Goal: Task Accomplishment & Management: Use online tool/utility

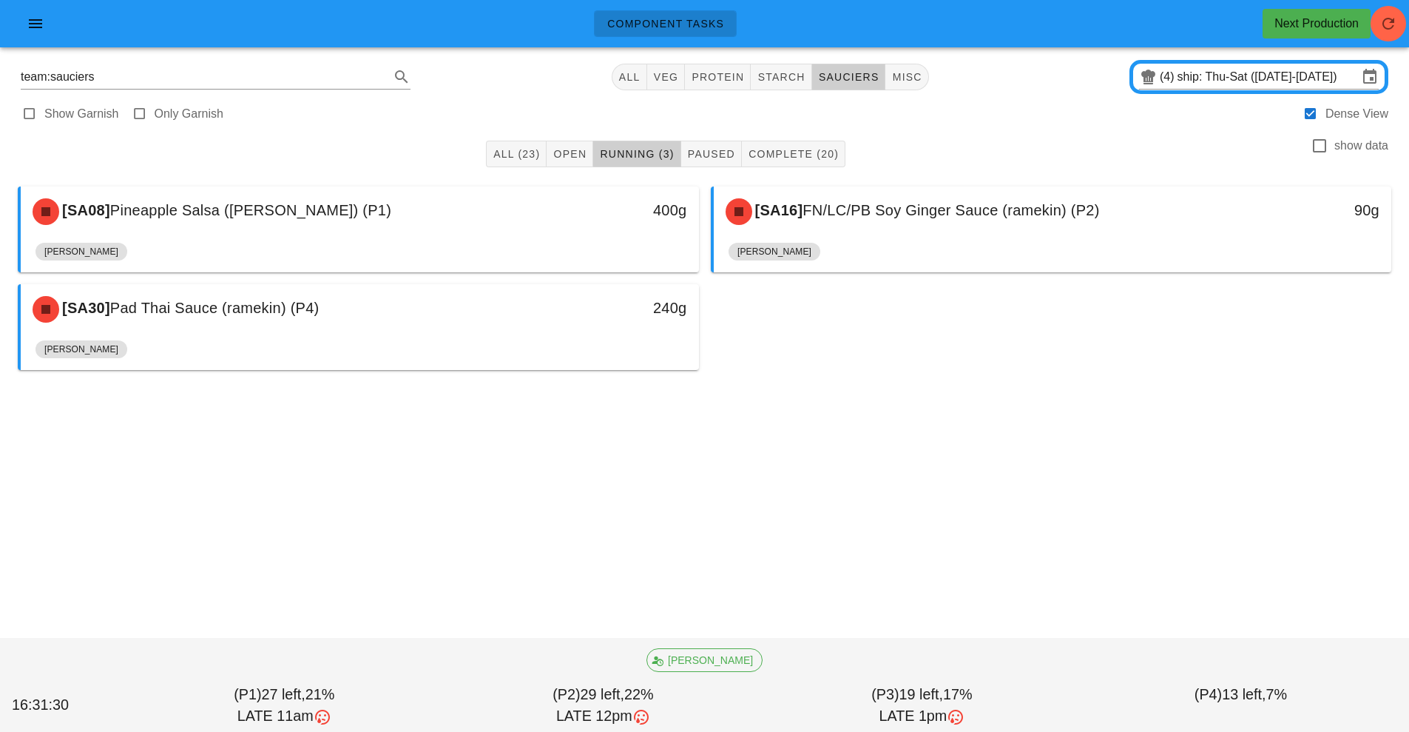
click at [942, 254] on div "[PERSON_NAME]" at bounding box center [1053, 255] width 649 height 36
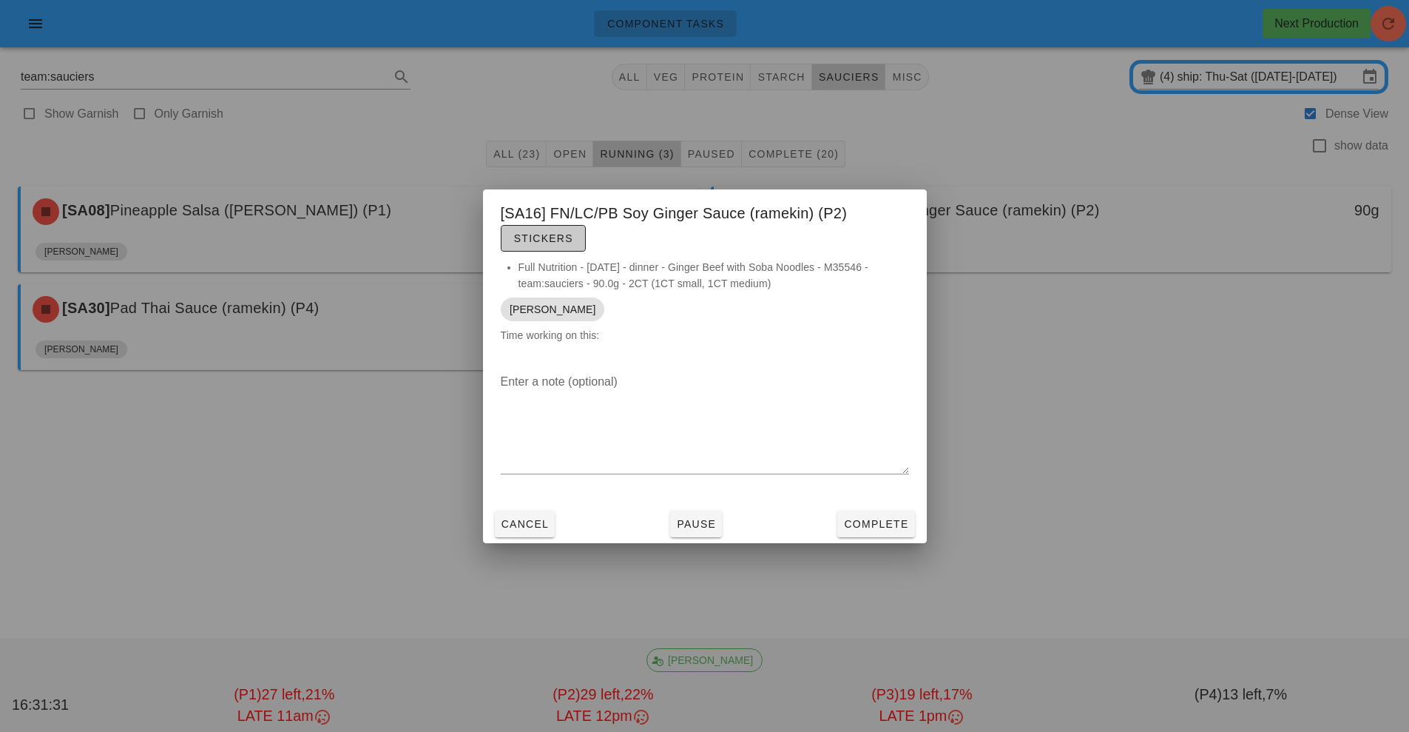
click at [525, 240] on span "Stickers" at bounding box center [543, 238] width 60 height 12
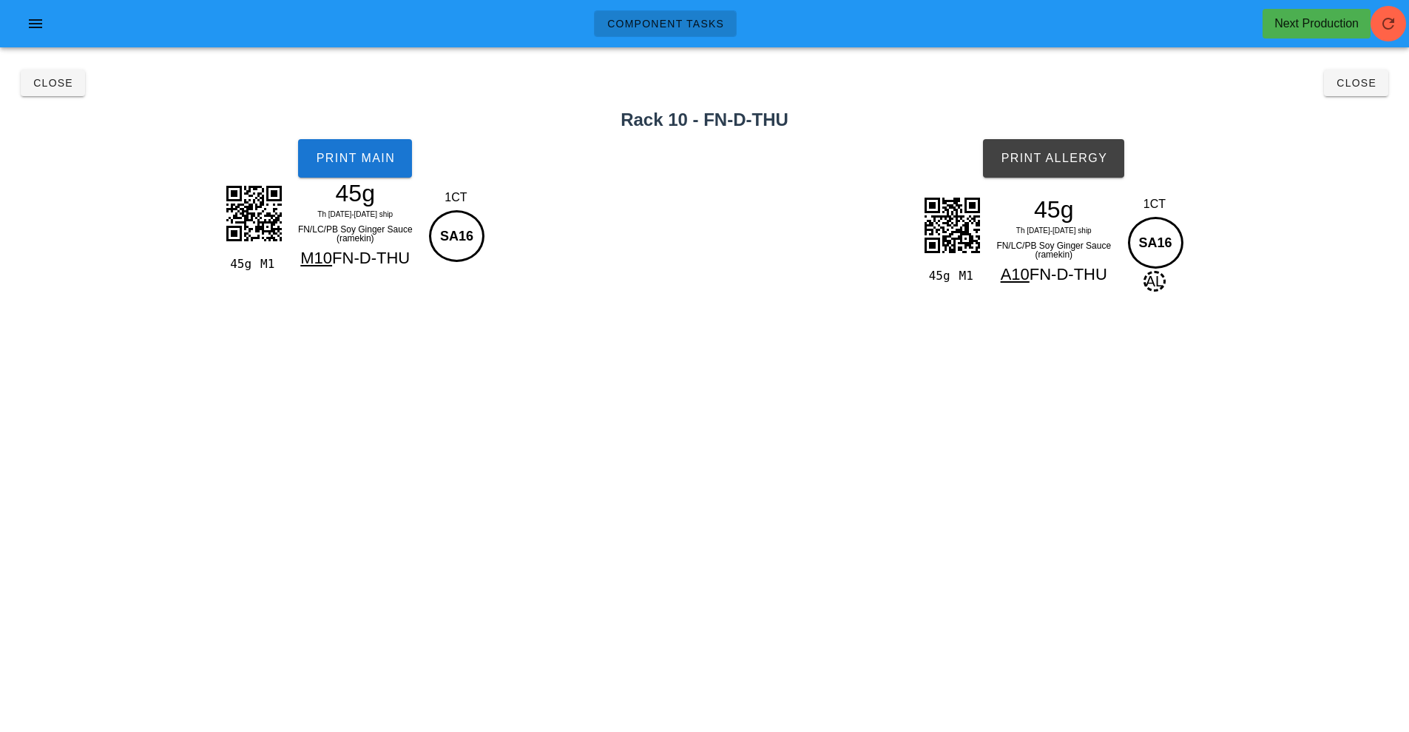
click at [332, 117] on h2 "Rack 10 - FN-D-THU" at bounding box center [704, 120] width 1391 height 27
click at [308, 152] on button "Print Main" at bounding box center [355, 158] width 114 height 38
click at [1107, 159] on span "Print Allergy" at bounding box center [1053, 158] width 107 height 13
click at [1363, 87] on span "Close" at bounding box center [1356, 83] width 41 height 12
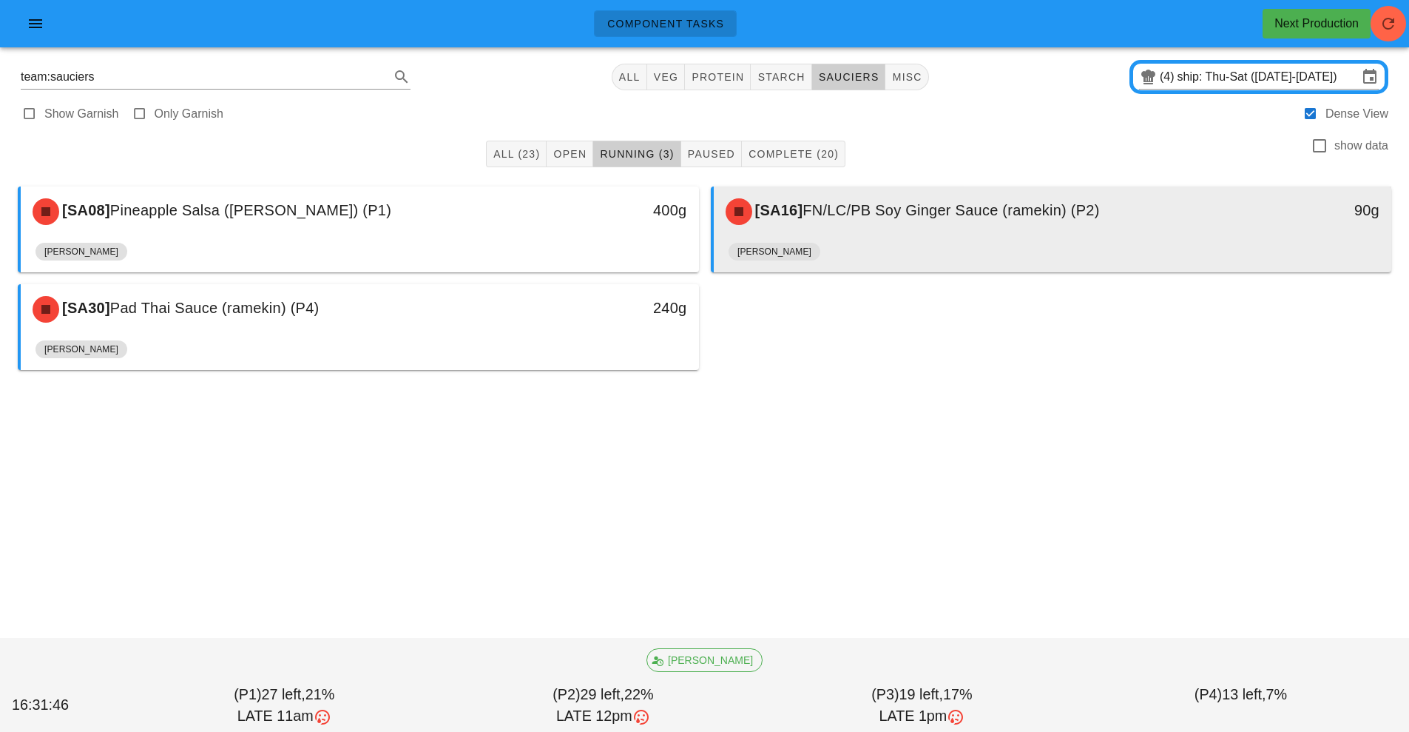
click at [1048, 227] on div "[SA16] FN/LC/PB Soy Ginger Sauce (ramekin) (P2)" at bounding box center [969, 211] width 504 height 44
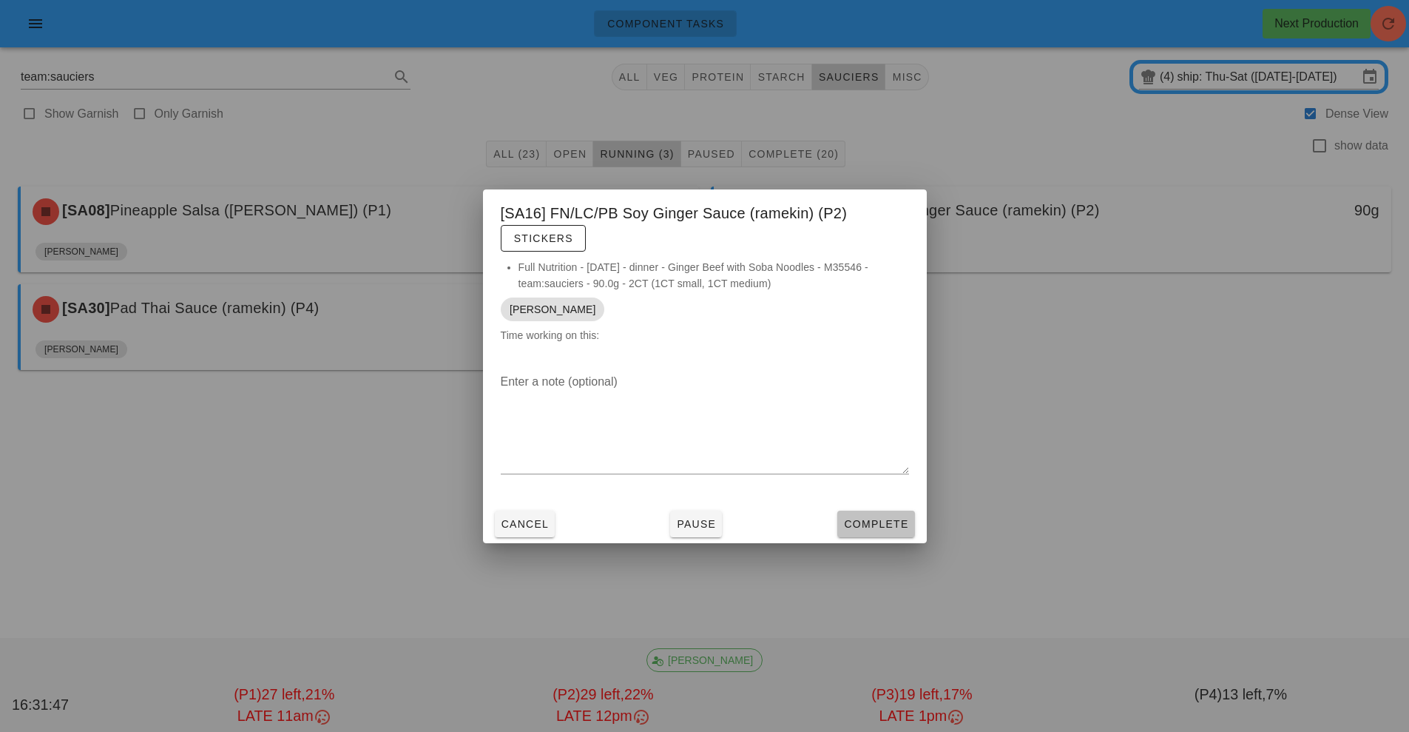
click at [877, 524] on span "Complete" at bounding box center [875, 524] width 65 height 12
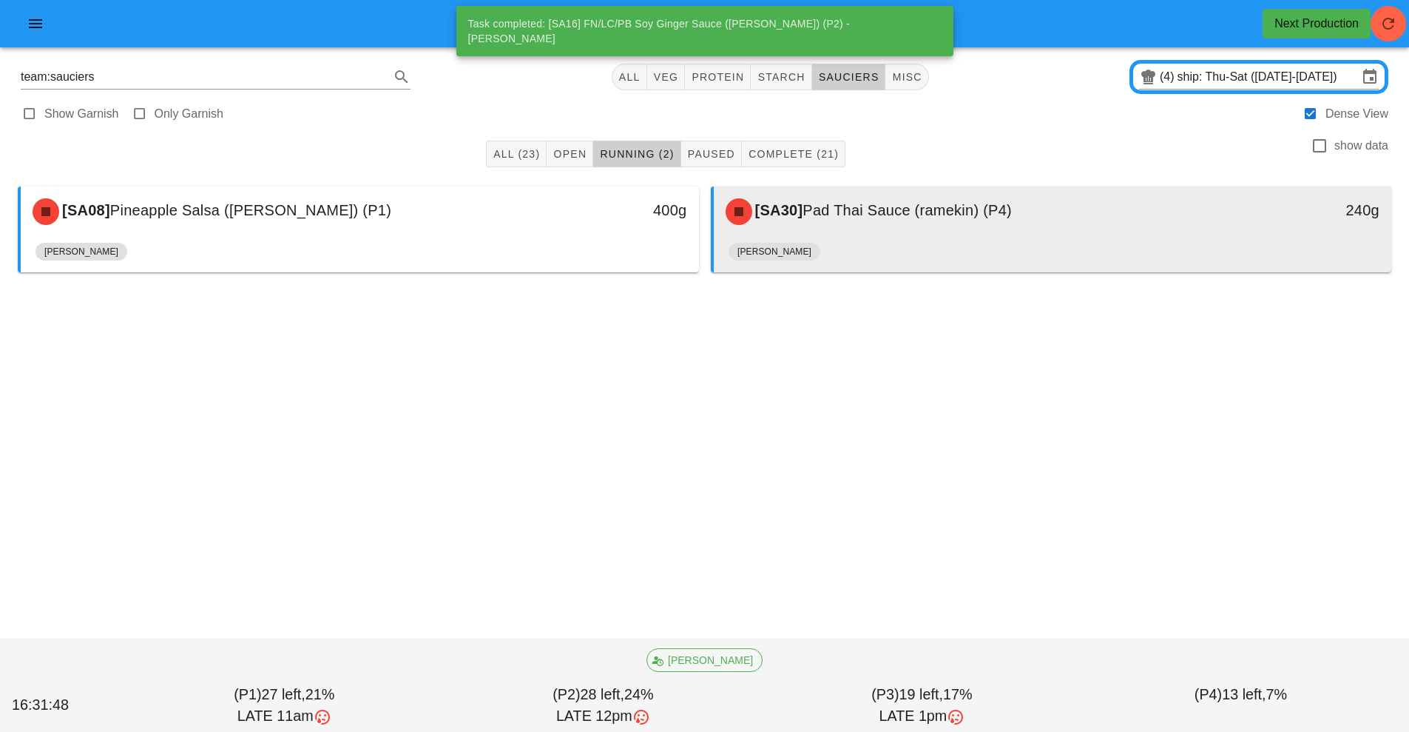
click at [859, 248] on div "[PERSON_NAME]" at bounding box center [1053, 255] width 649 height 36
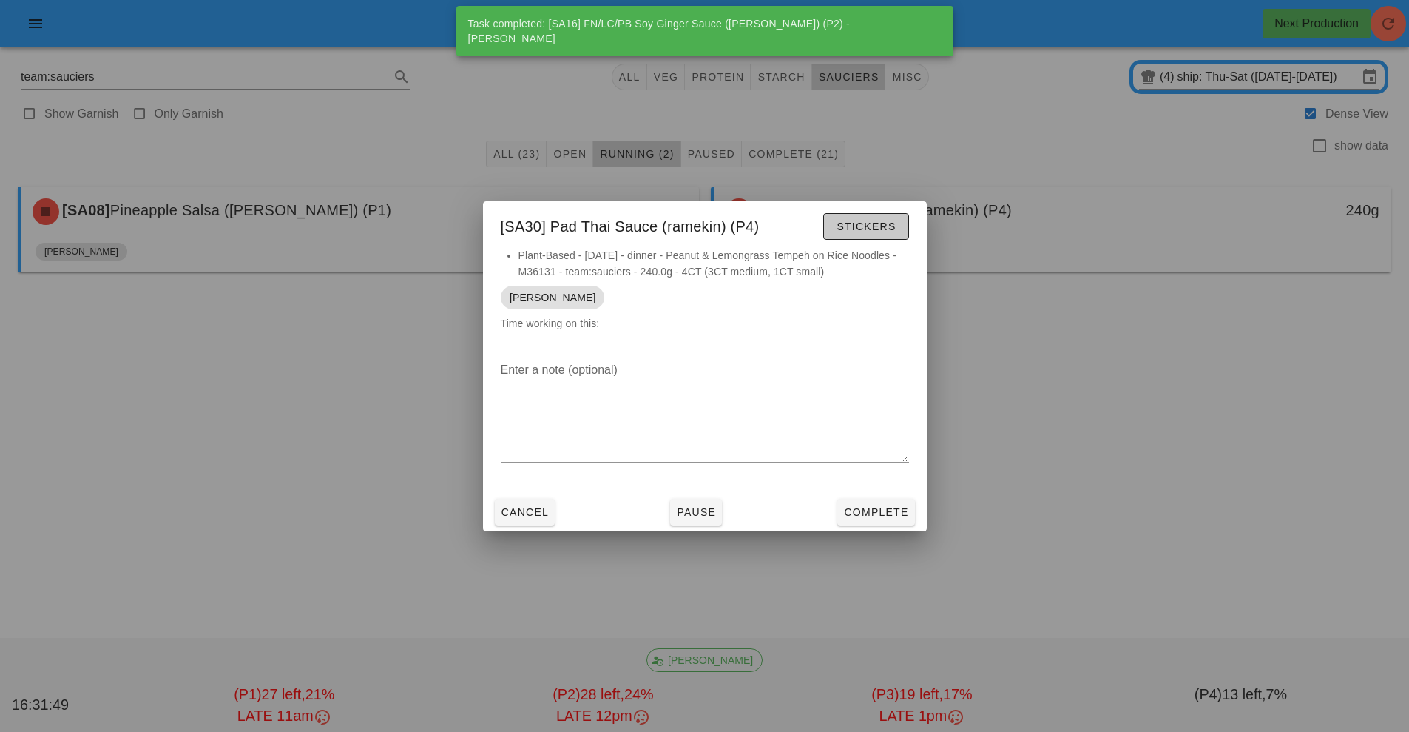
click at [883, 228] on span "Stickers" at bounding box center [866, 226] width 60 height 12
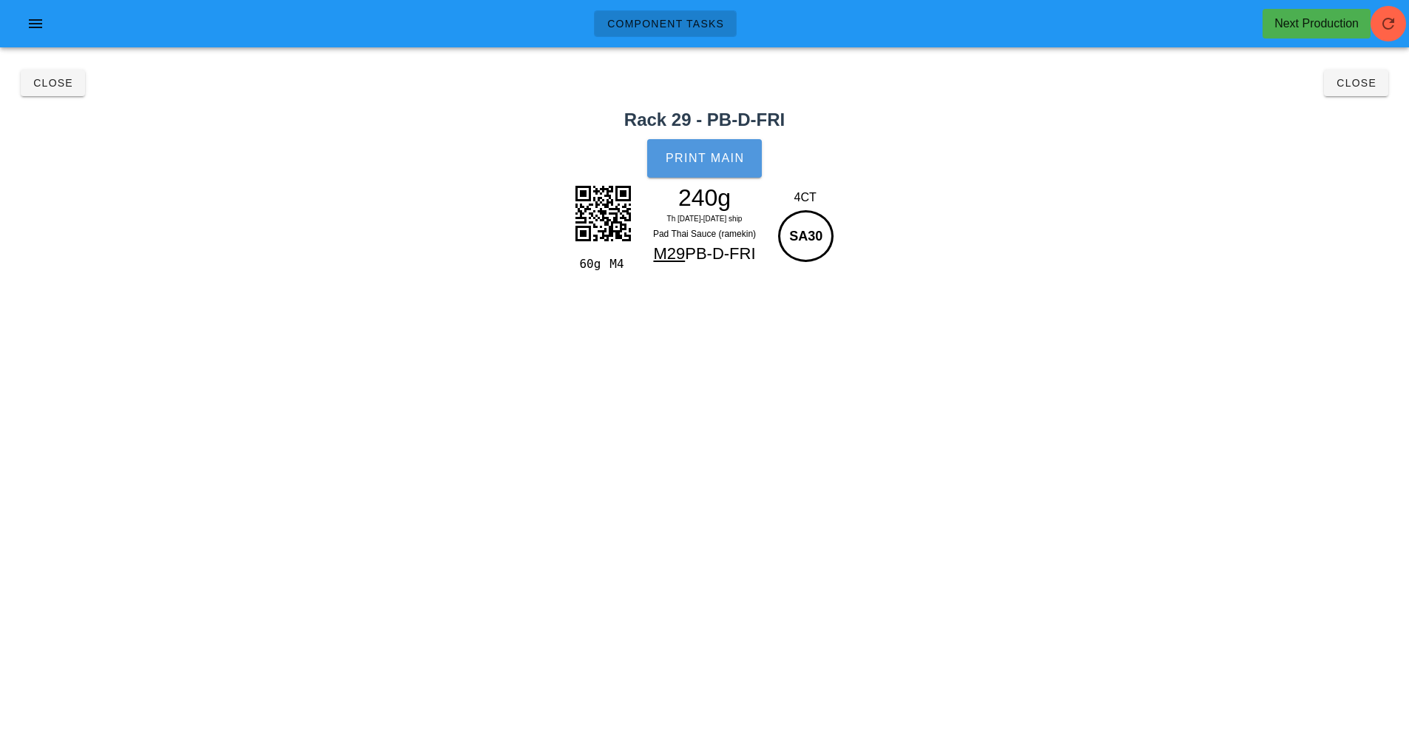
click at [666, 147] on button "Print Main" at bounding box center [704, 158] width 114 height 38
click at [1382, 91] on button "Close" at bounding box center [1356, 83] width 64 height 27
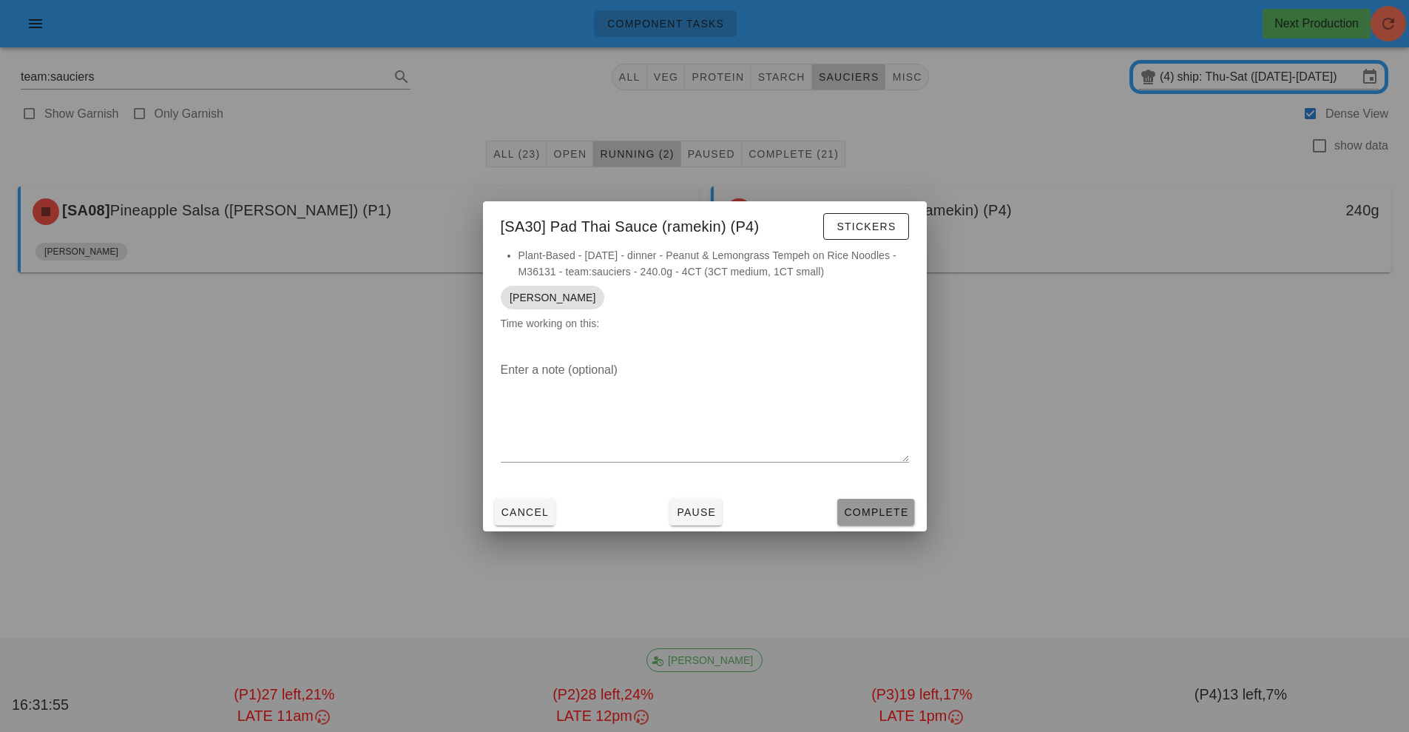
click at [884, 524] on button "Complete" at bounding box center [875, 512] width 77 height 27
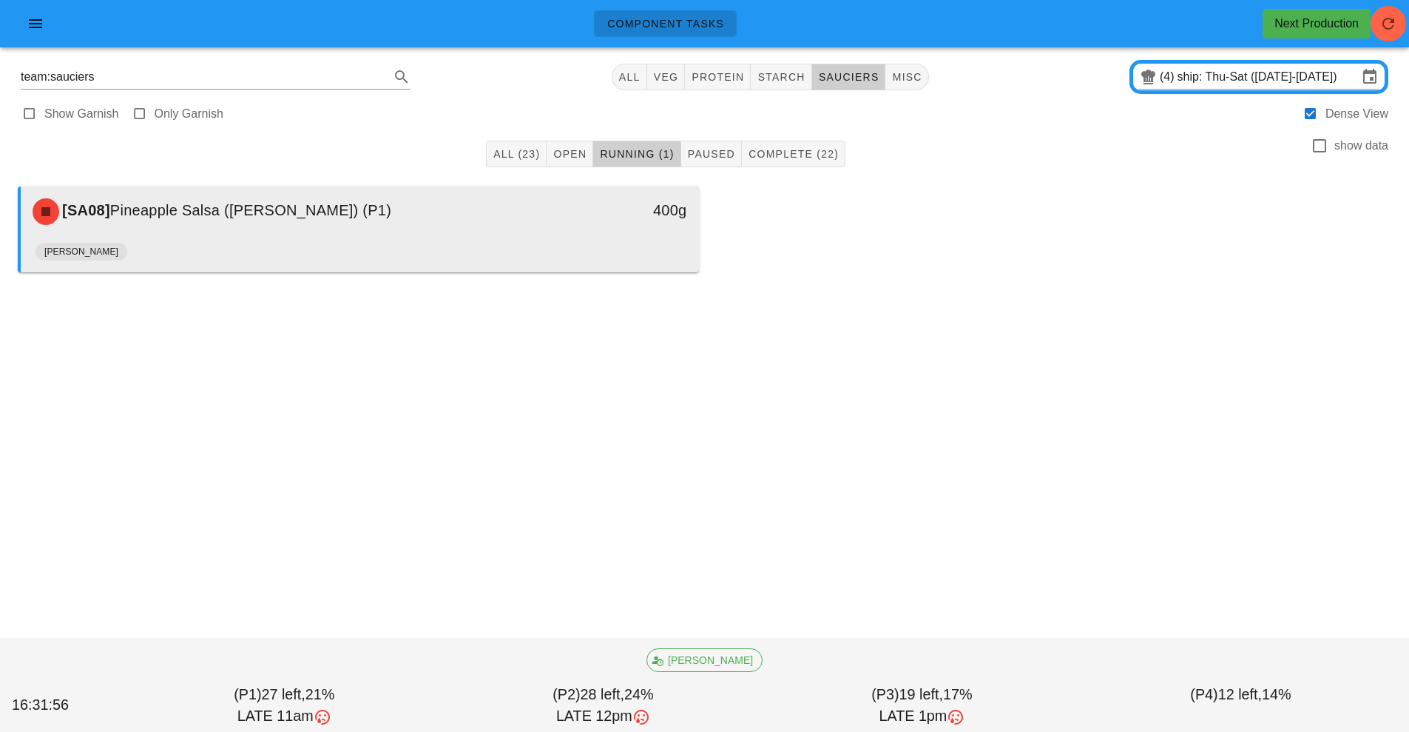
click at [652, 251] on div "[PERSON_NAME]" at bounding box center [360, 255] width 649 height 36
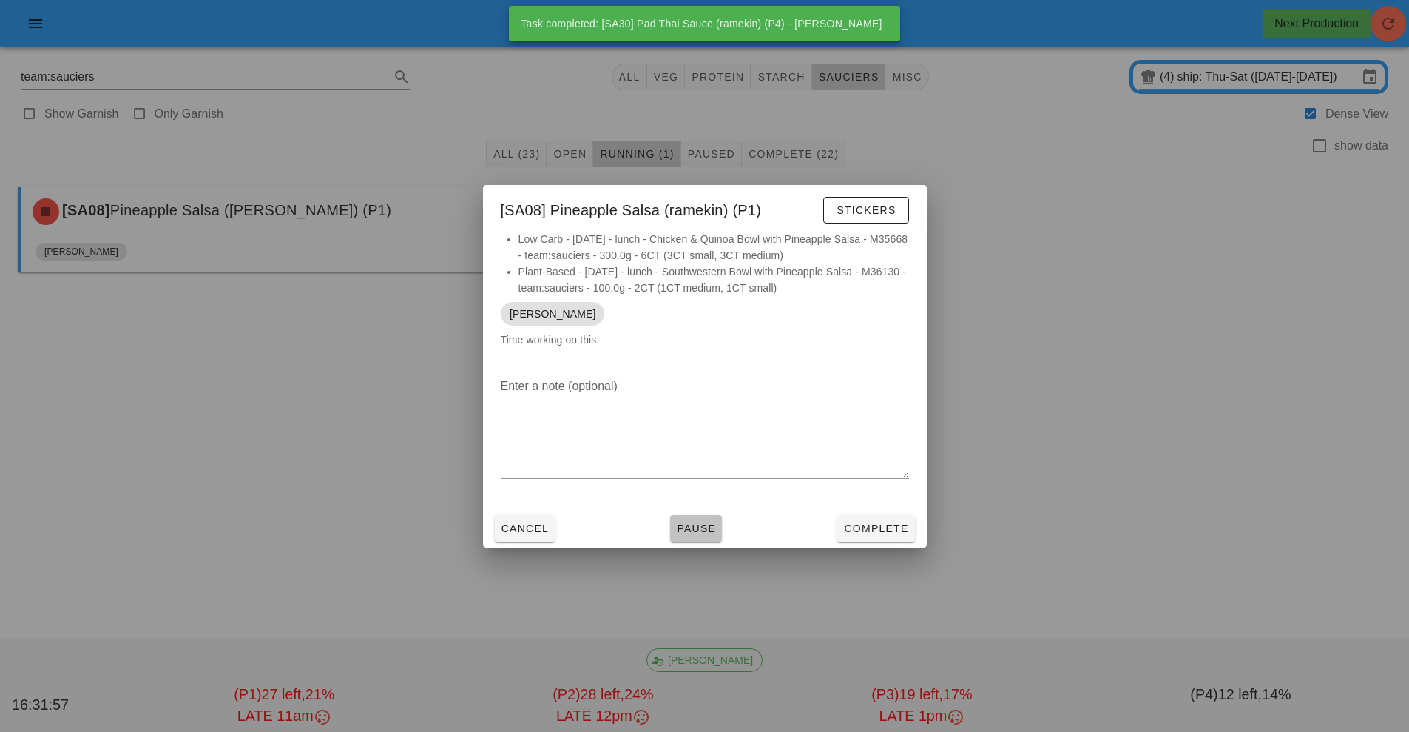
click at [697, 540] on button "Pause" at bounding box center [696, 528] width 52 height 27
